Goal: Information Seeking & Learning: Get advice/opinions

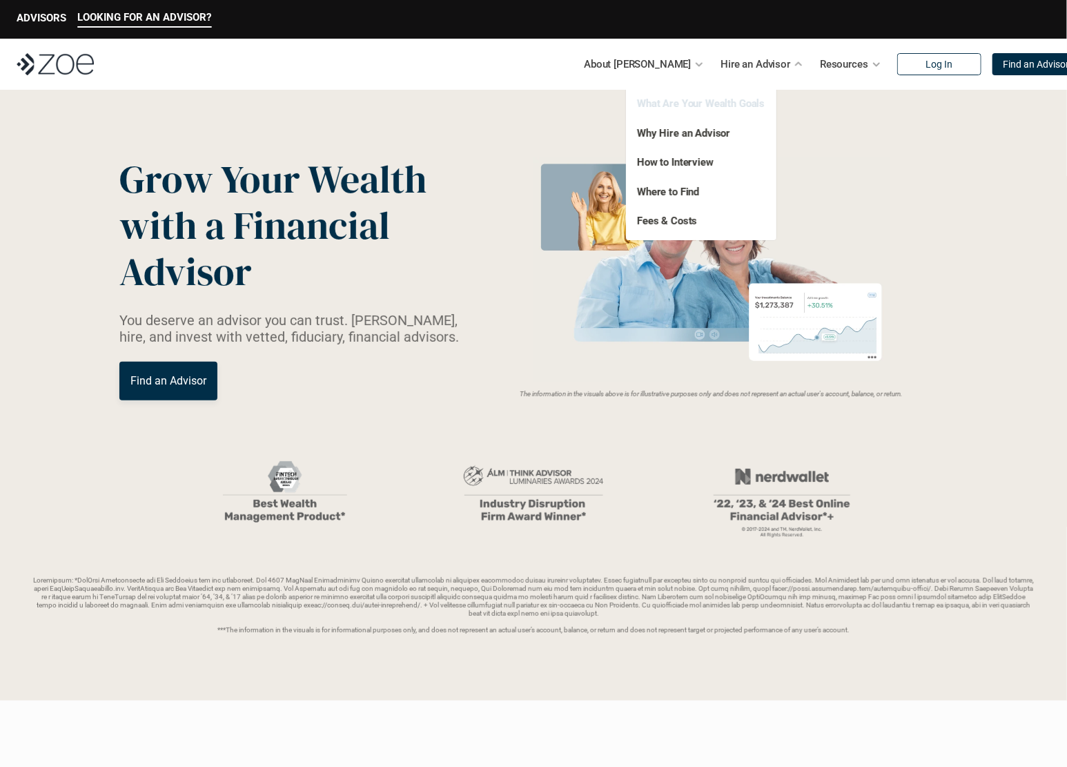
click at [709, 104] on link "What Are Your Wealth Goals" at bounding box center [701, 103] width 128 height 12
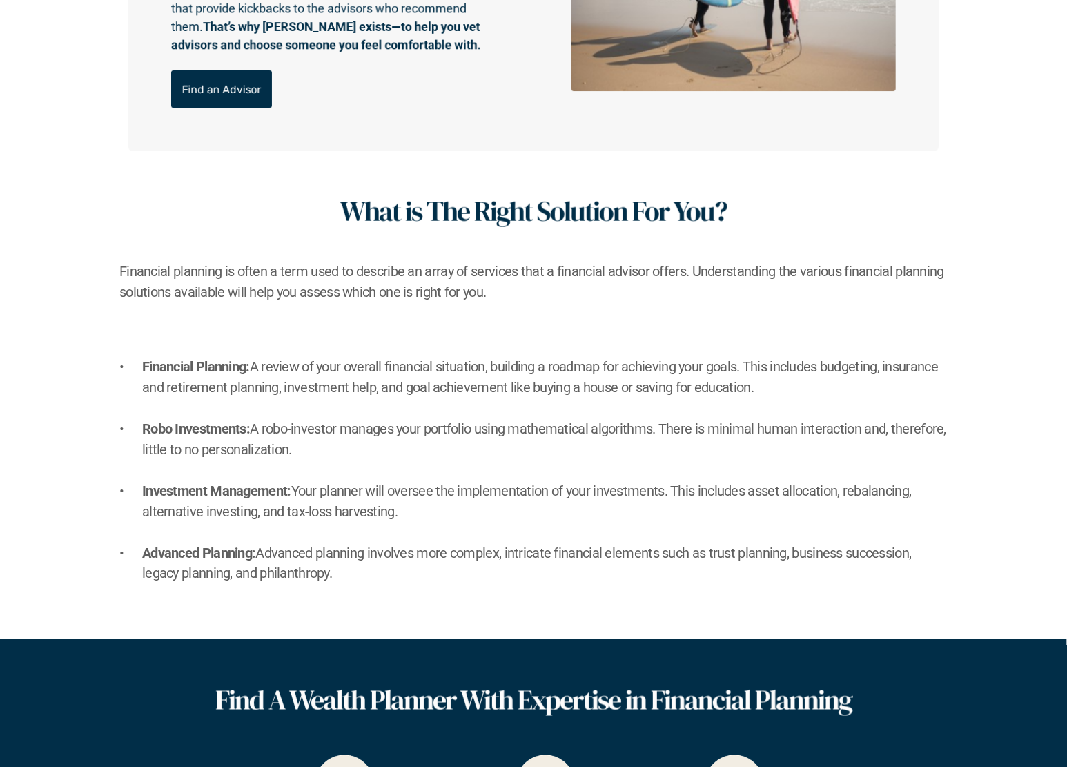
scroll to position [759, 0]
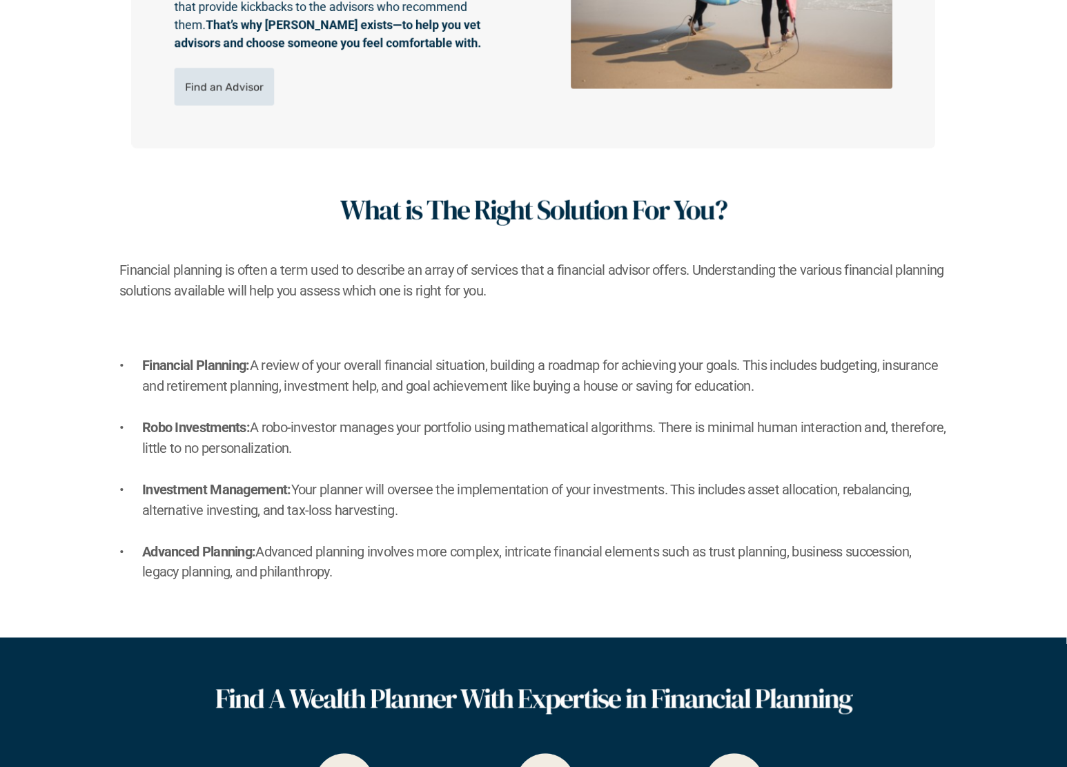
click at [214, 95] on link "Find an Advisor" at bounding box center [225, 86] width 100 height 37
